Goal: Find specific page/section: Find specific page/section

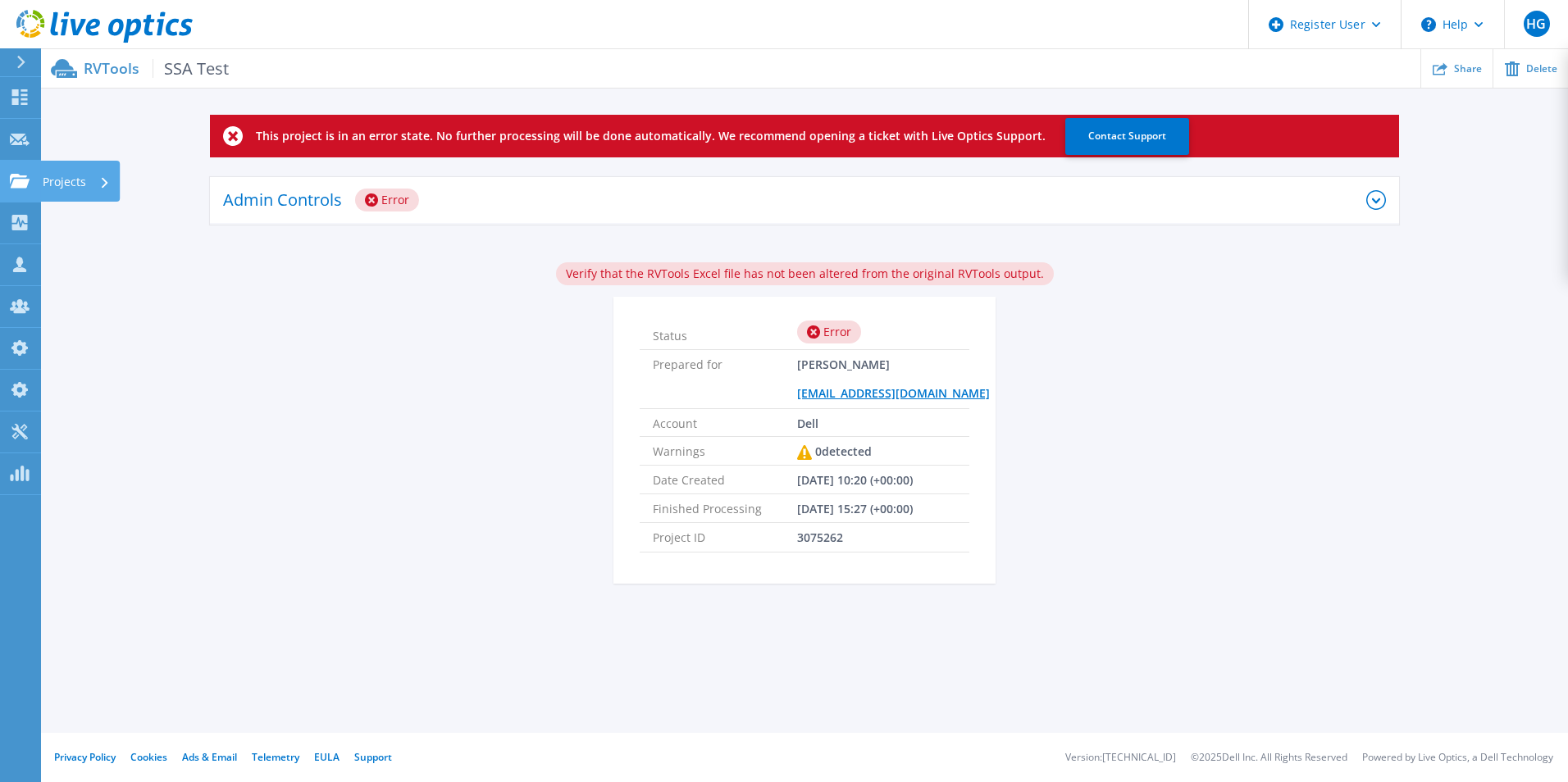
click at [11, 181] on icon at bounding box center [20, 181] width 20 height 14
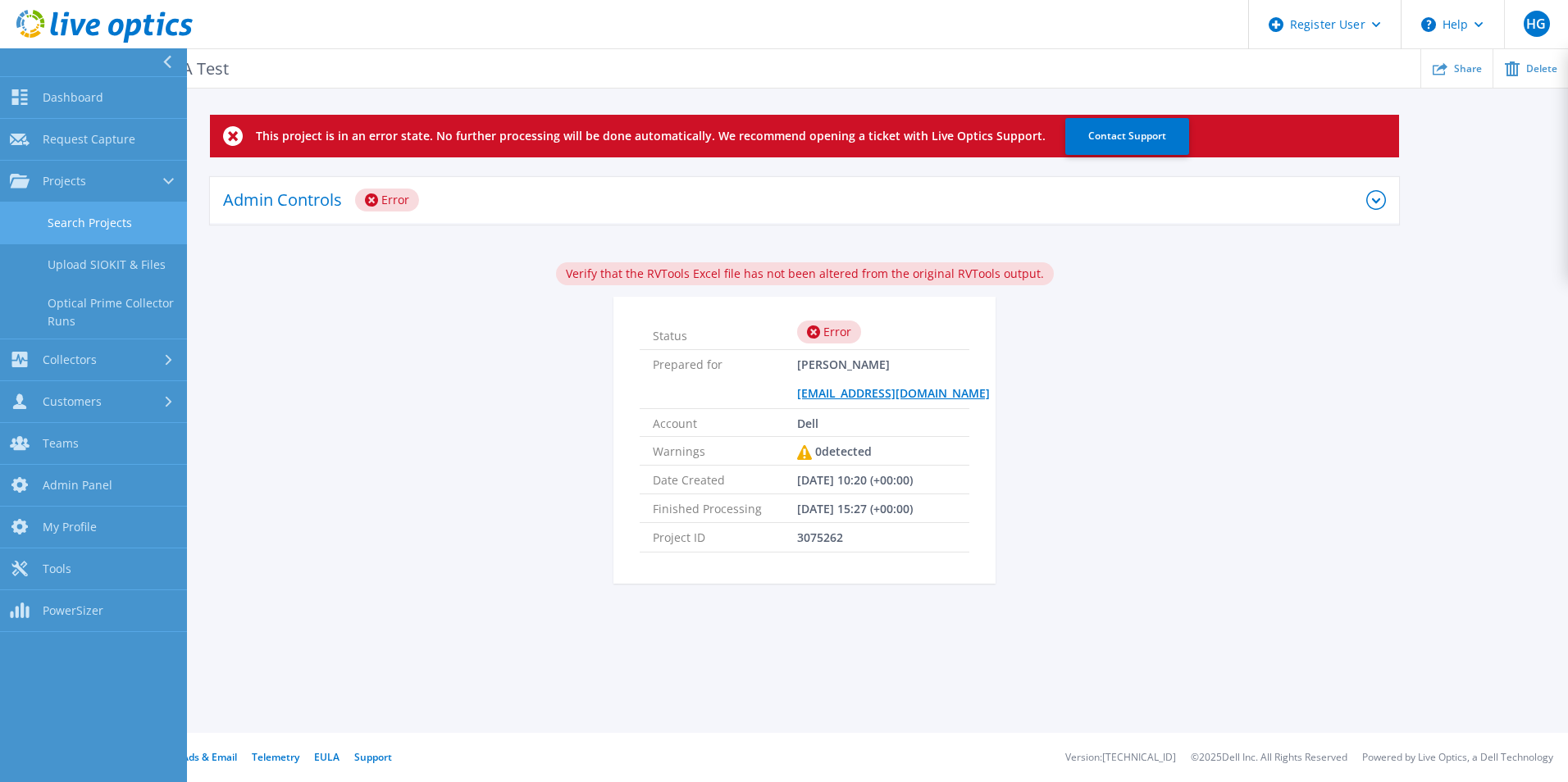
click at [103, 237] on link "Search Projects" at bounding box center [93, 224] width 187 height 42
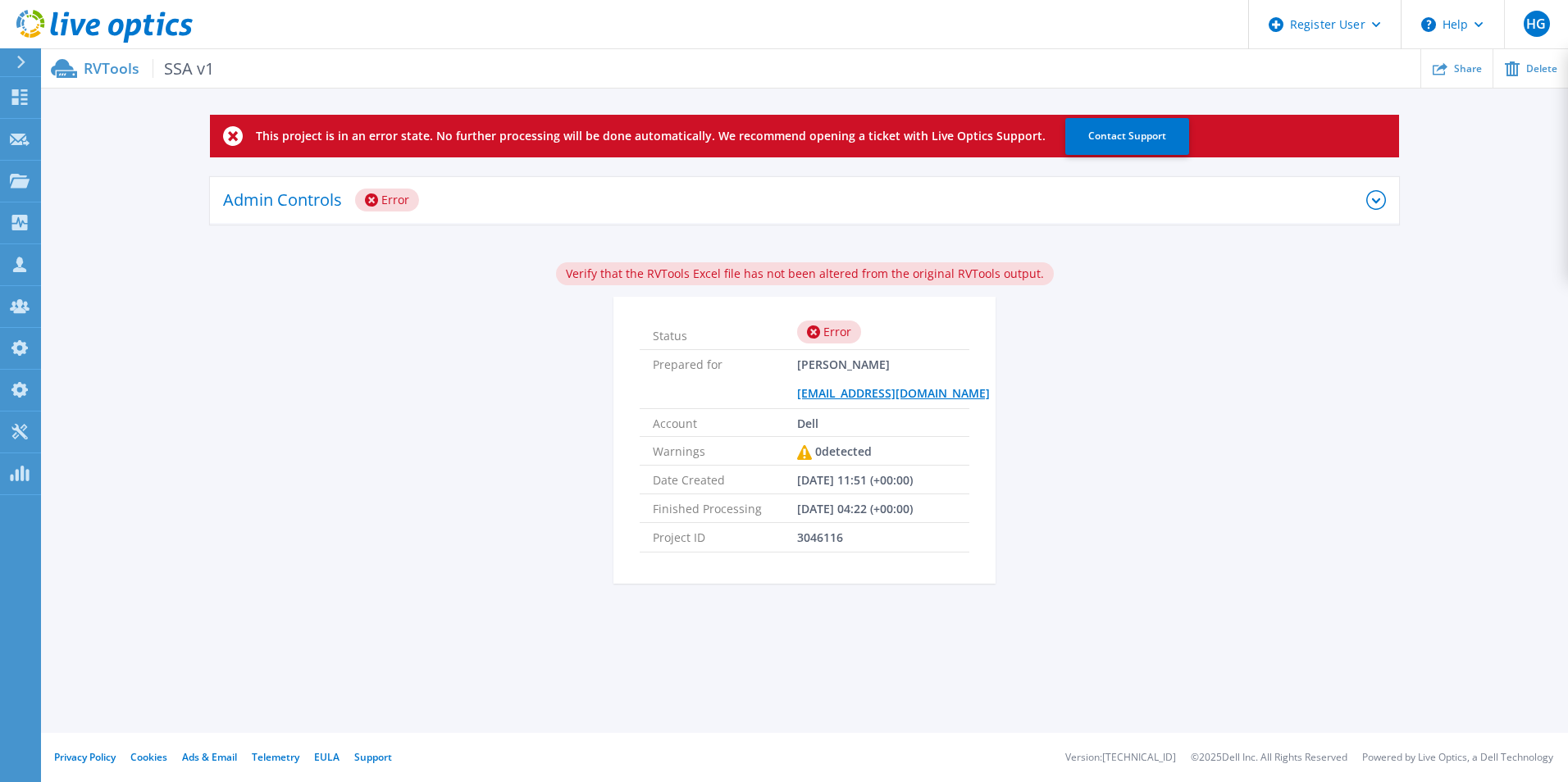
click at [511, 202] on div "Admin Controls Error" at bounding box center [794, 200] width 1144 height 45
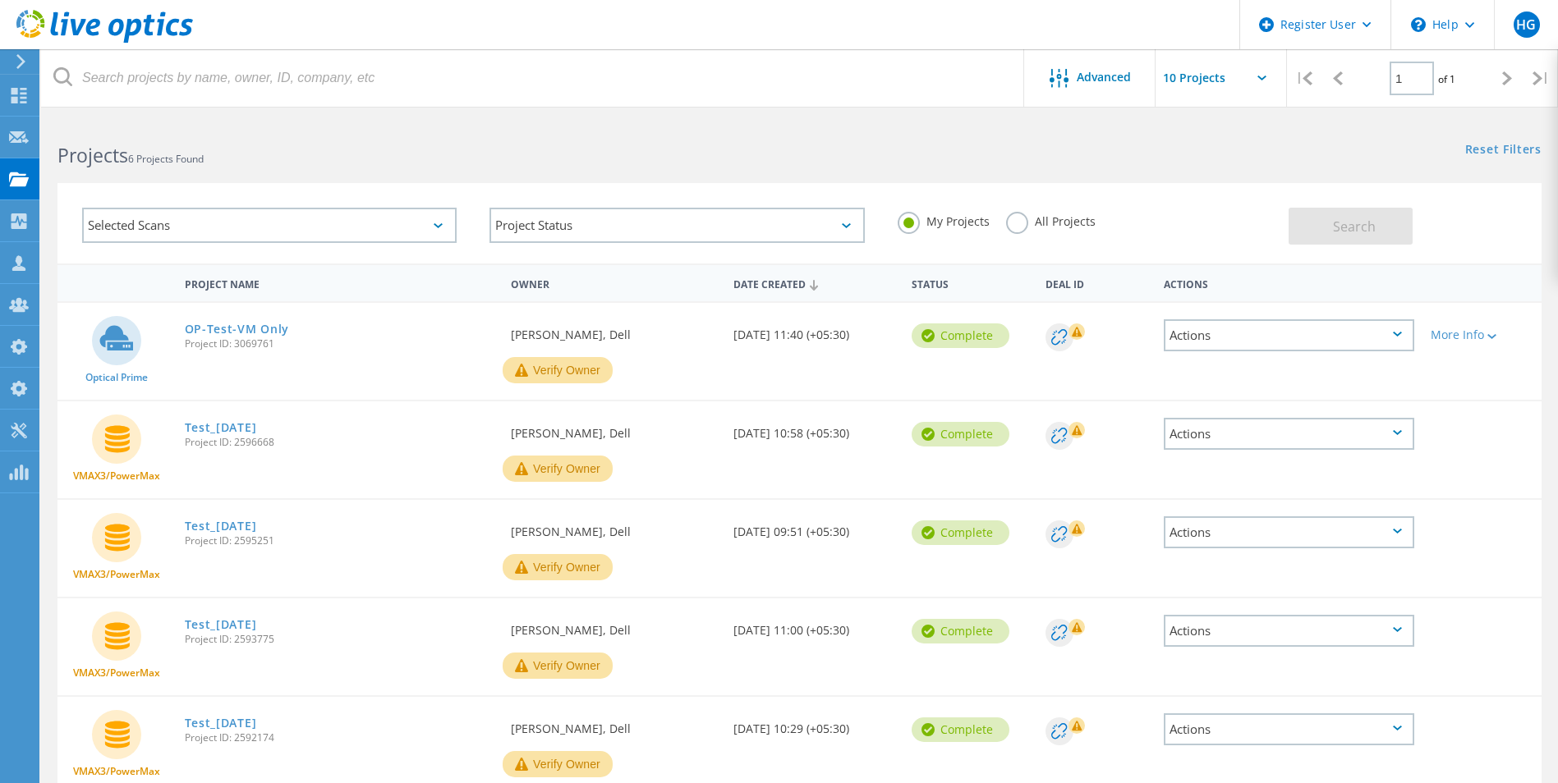
click at [296, 228] on div "Selected Scans" at bounding box center [269, 225] width 374 height 35
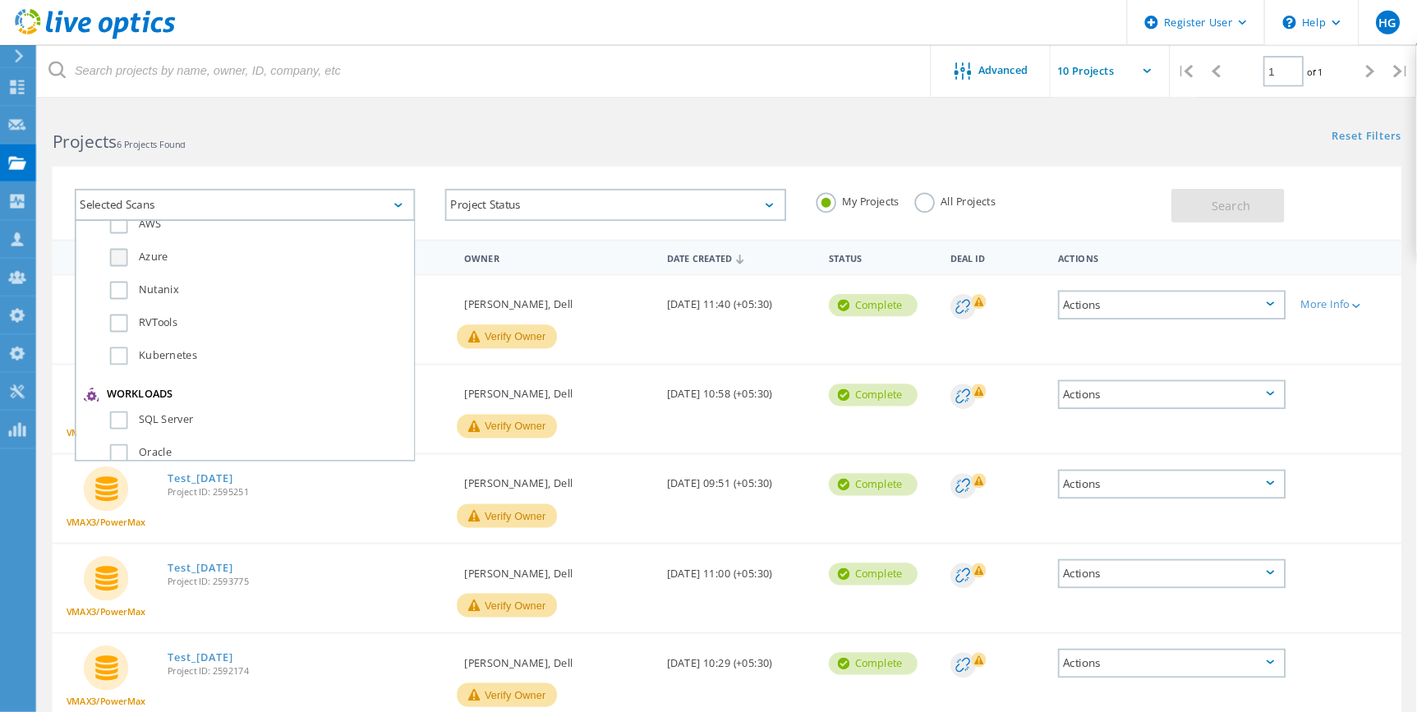
scroll to position [164, 0]
click at [130, 285] on label "RVTools" at bounding box center [284, 280] width 326 height 20
click at [0, 0] on input "RVTools" at bounding box center [0, 0] width 0 height 0
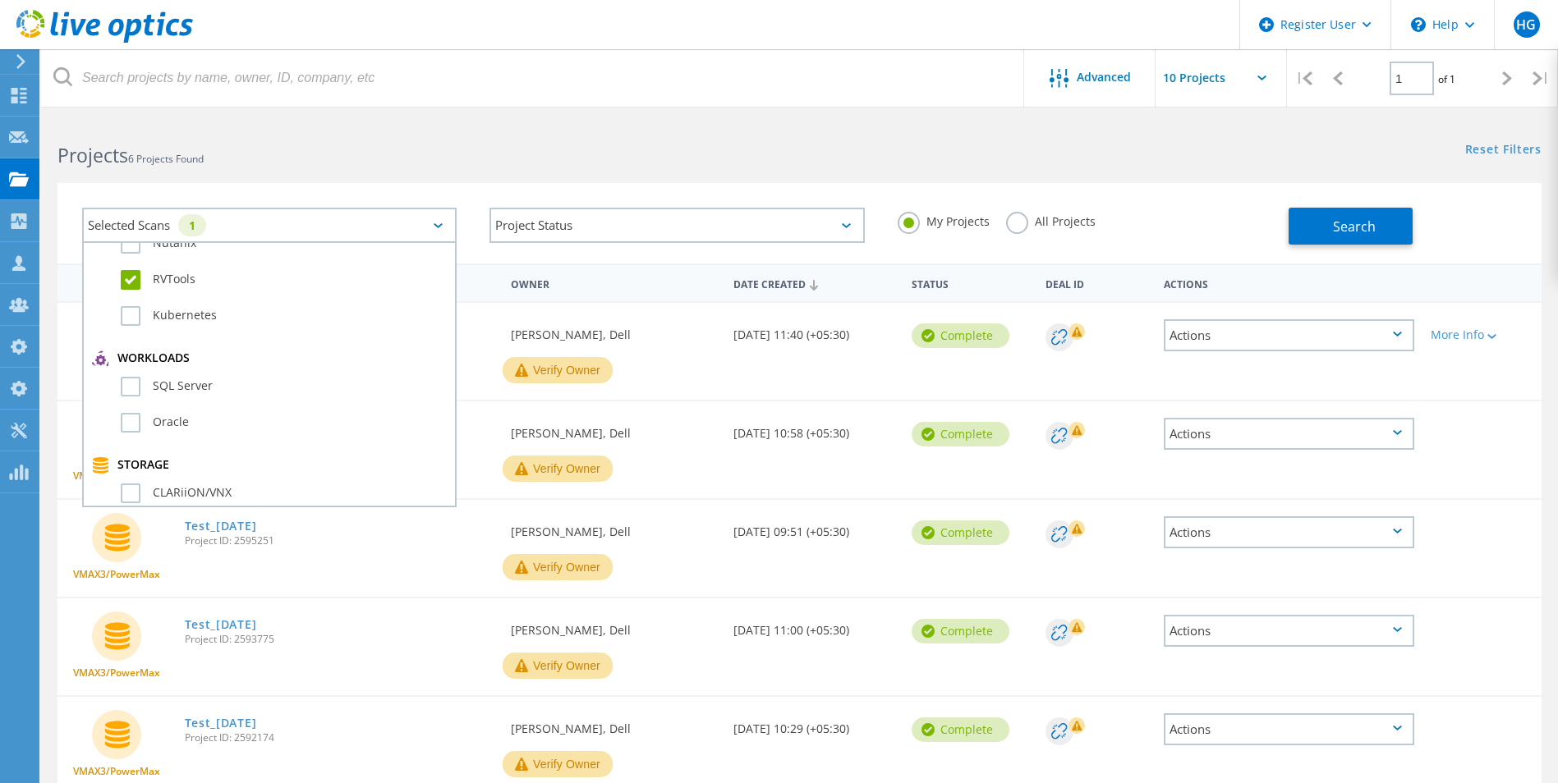
click at [1023, 214] on label "All Projects" at bounding box center [1051, 220] width 90 height 16
click at [0, 0] on input "All Projects" at bounding box center [0, 0] width 0 height 0
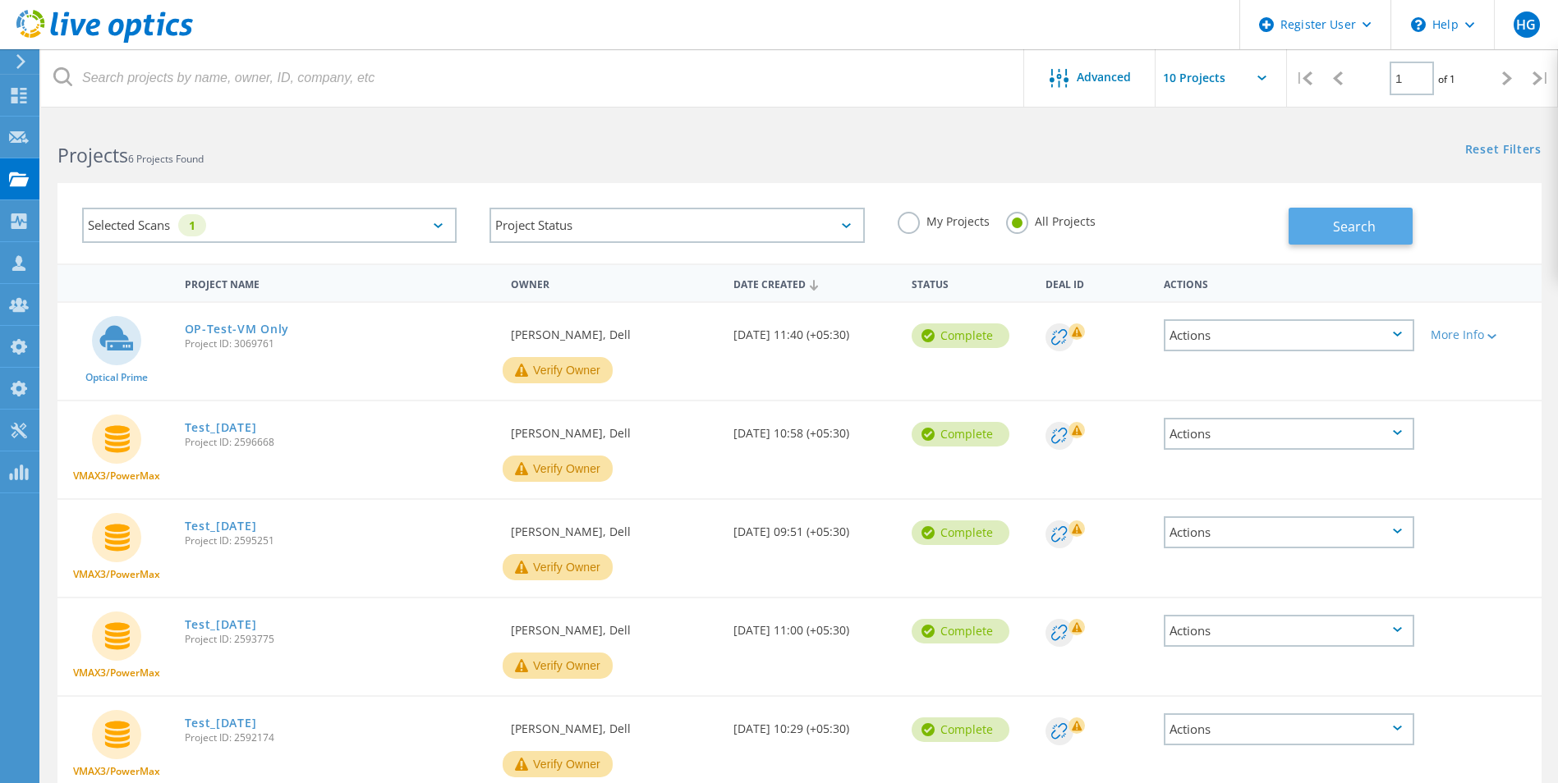
click at [1345, 231] on span "Search" at bounding box center [1354, 227] width 43 height 18
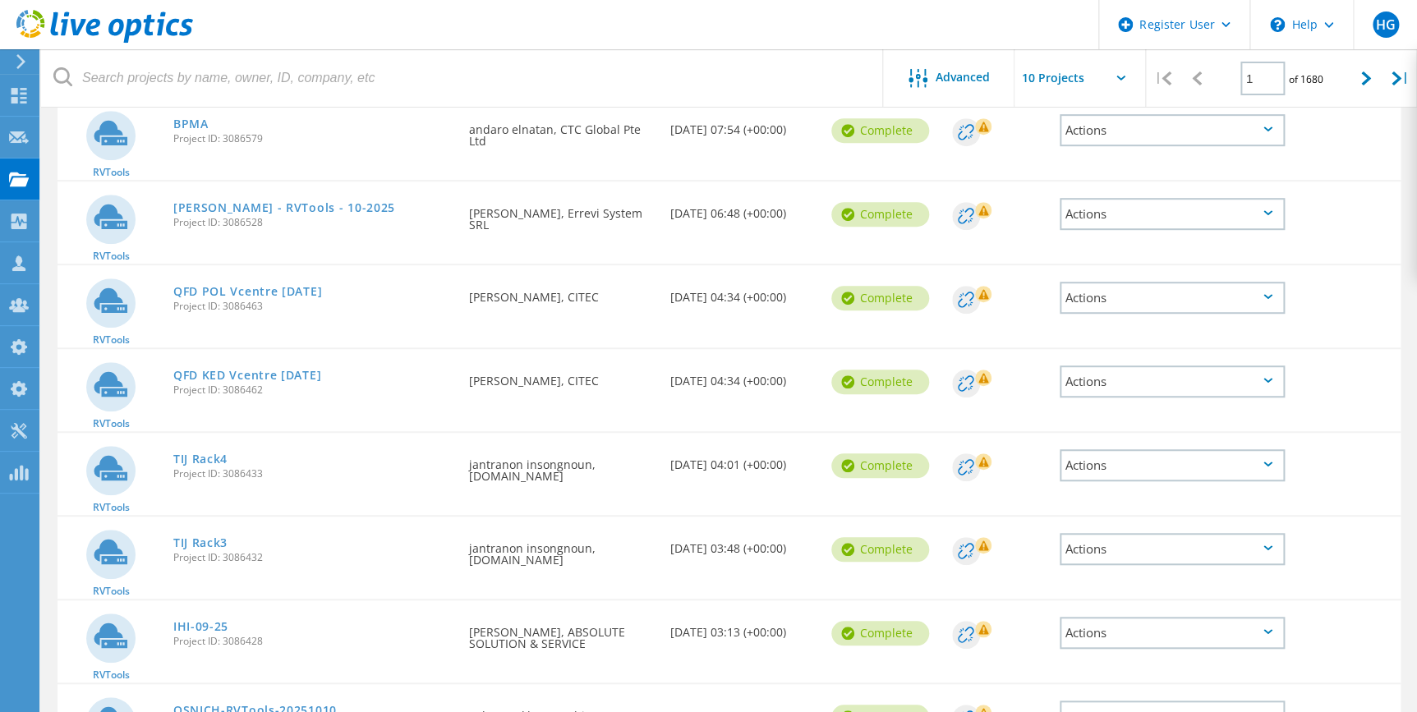
scroll to position [490, 0]
